Goal: Task Accomplishment & Management: Complete application form

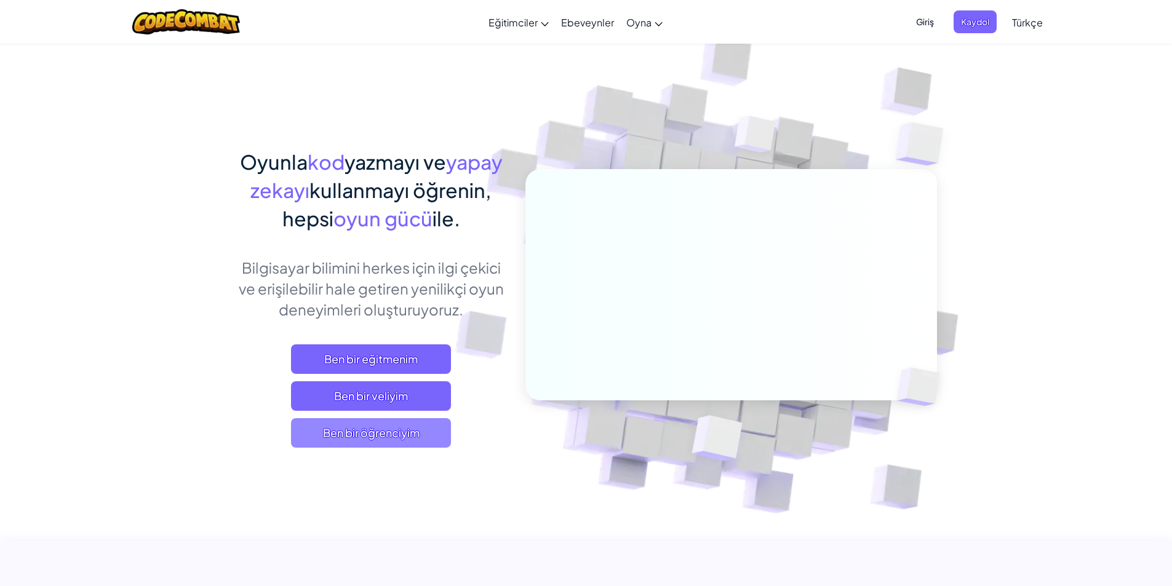
click at [401, 437] on span "Ben bir öğrenciyim" at bounding box center [371, 433] width 160 height 30
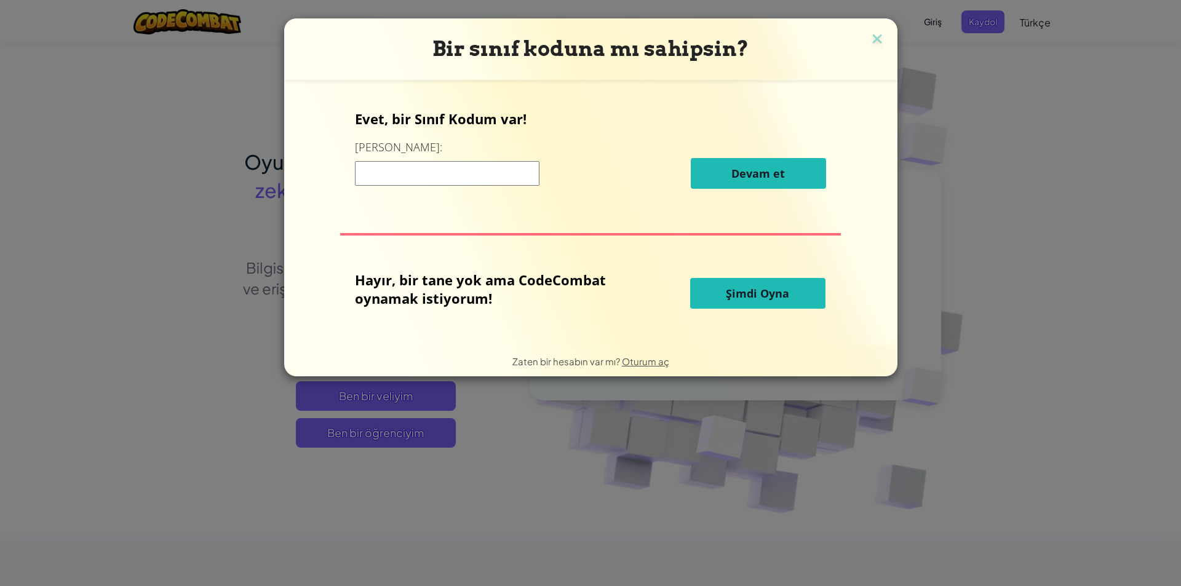
click at [408, 177] on input at bounding box center [447, 173] width 185 height 25
type input "meanstopcoin"
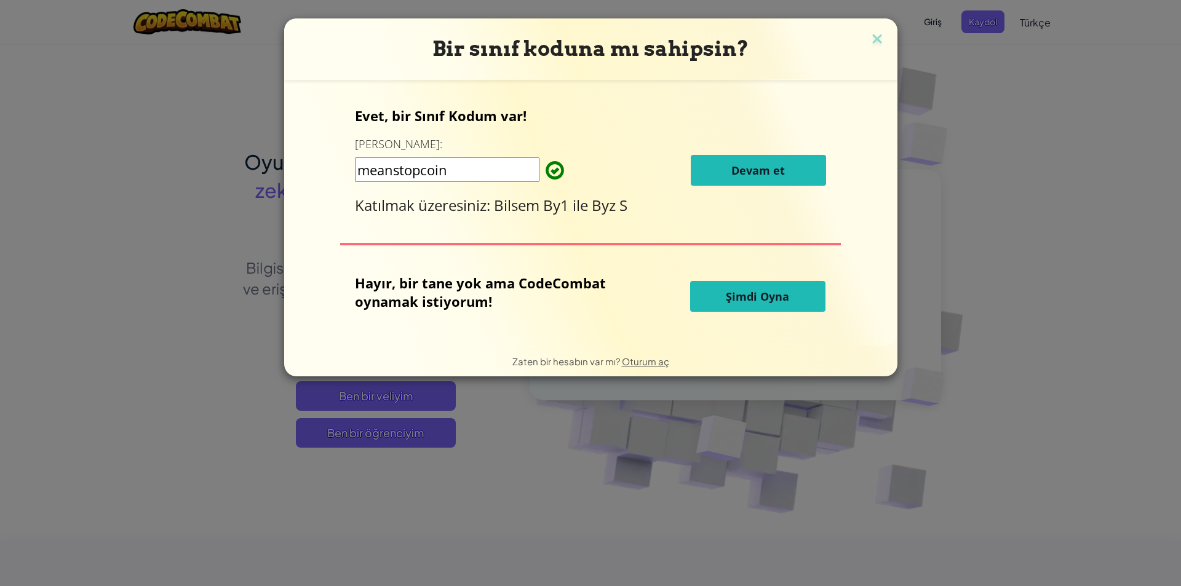
click at [707, 169] on button "Devam et" at bounding box center [758, 170] width 135 height 31
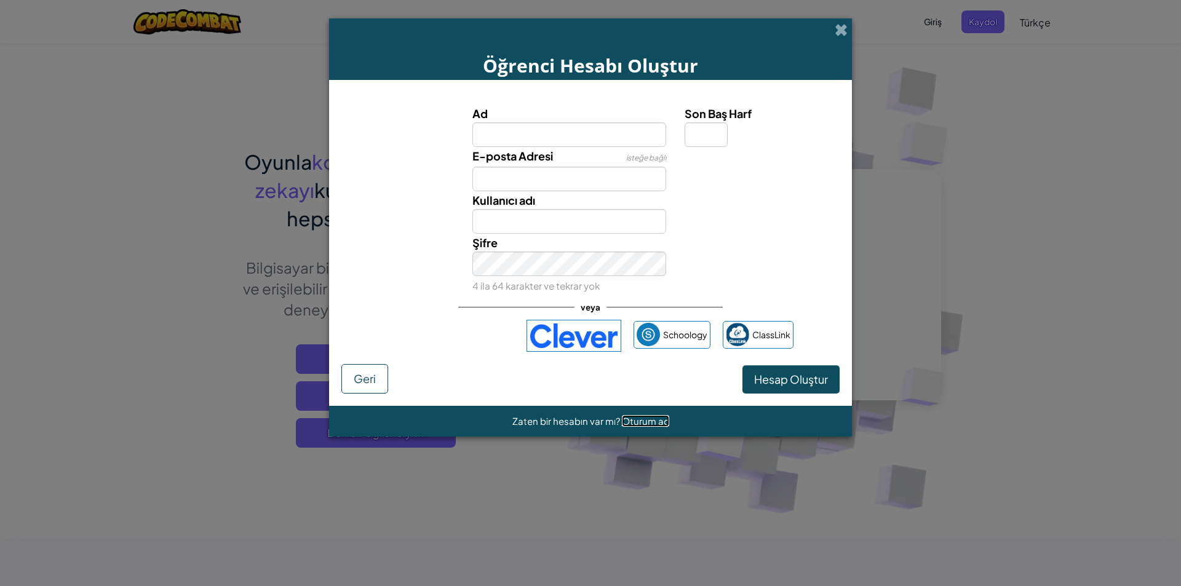
click at [646, 424] on span "Oturum aç" at bounding box center [645, 421] width 47 height 12
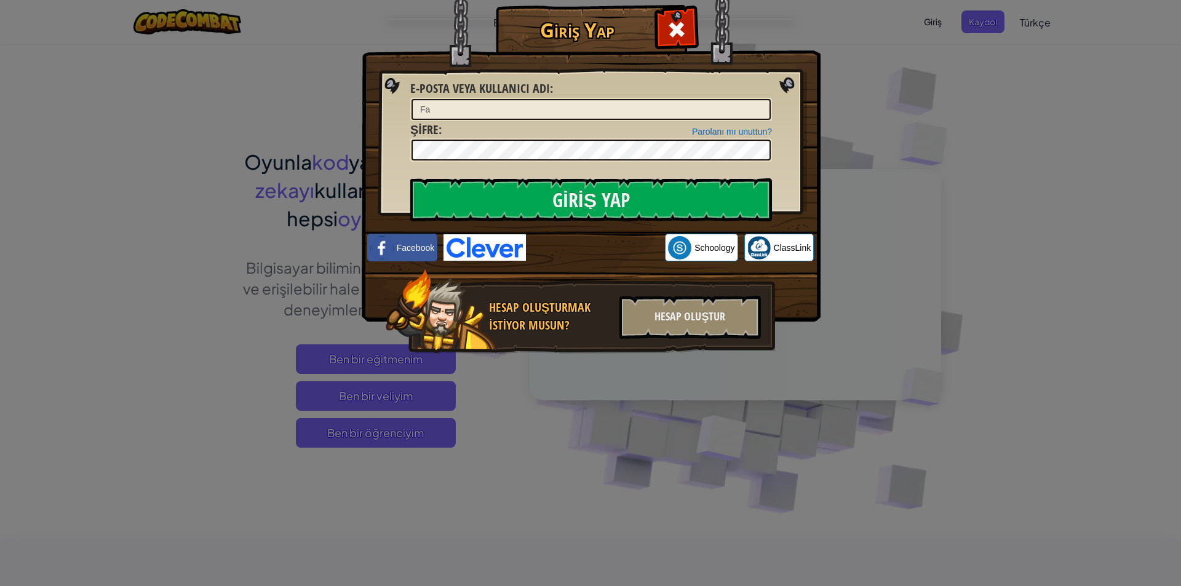
type input "F"
type input "[EMAIL_ADDRESS][DOMAIN_NAME]"
click at [410, 178] on input "Giriş Yap" at bounding box center [591, 199] width 362 height 43
click at [649, 208] on input "Giriş Yap" at bounding box center [591, 199] width 362 height 43
